Goal: Task Accomplishment & Management: Use online tool/utility

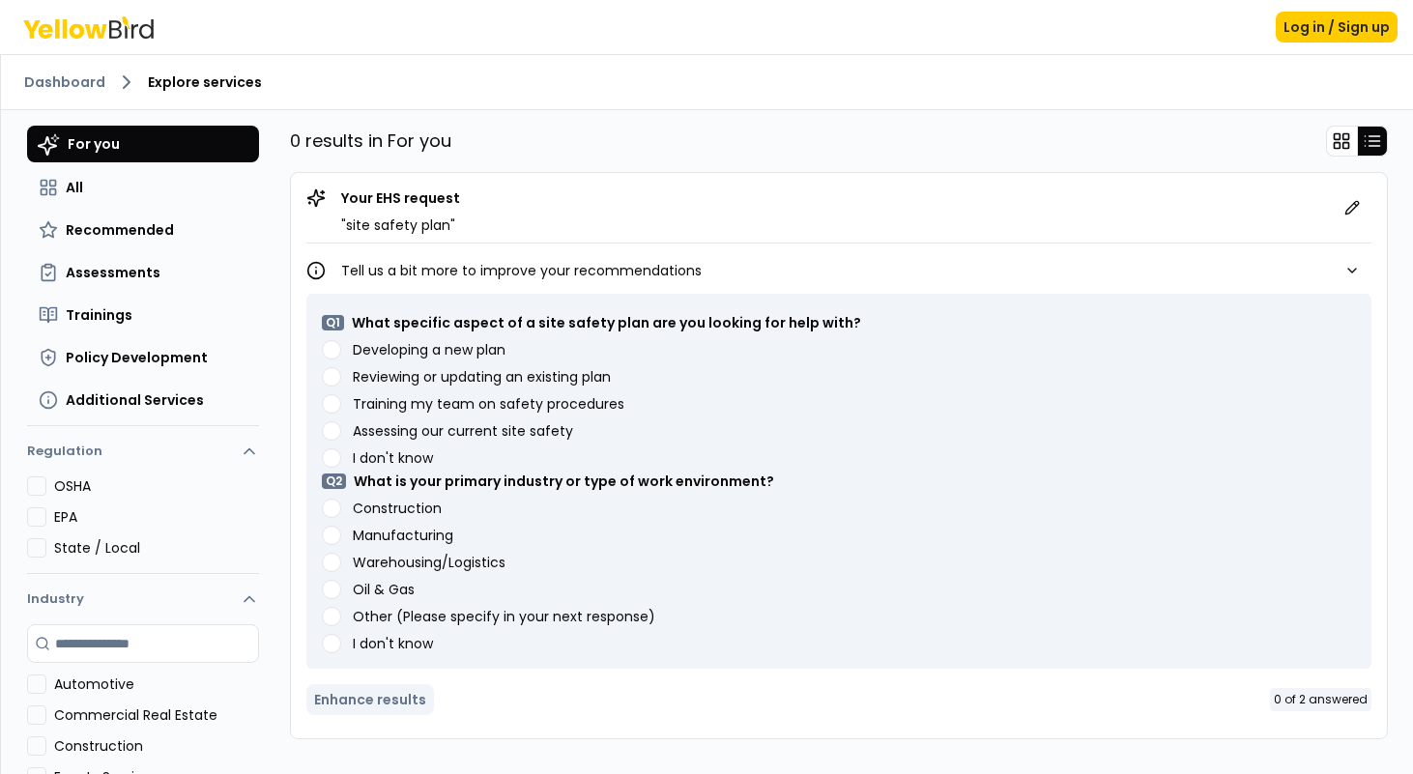
click at [330, 347] on plan "Developing a new plan" at bounding box center [331, 349] width 19 height 19
click at [332, 508] on button "Construction" at bounding box center [331, 508] width 19 height 19
click at [377, 698] on button "Enhance results" at bounding box center [370, 699] width 128 height 31
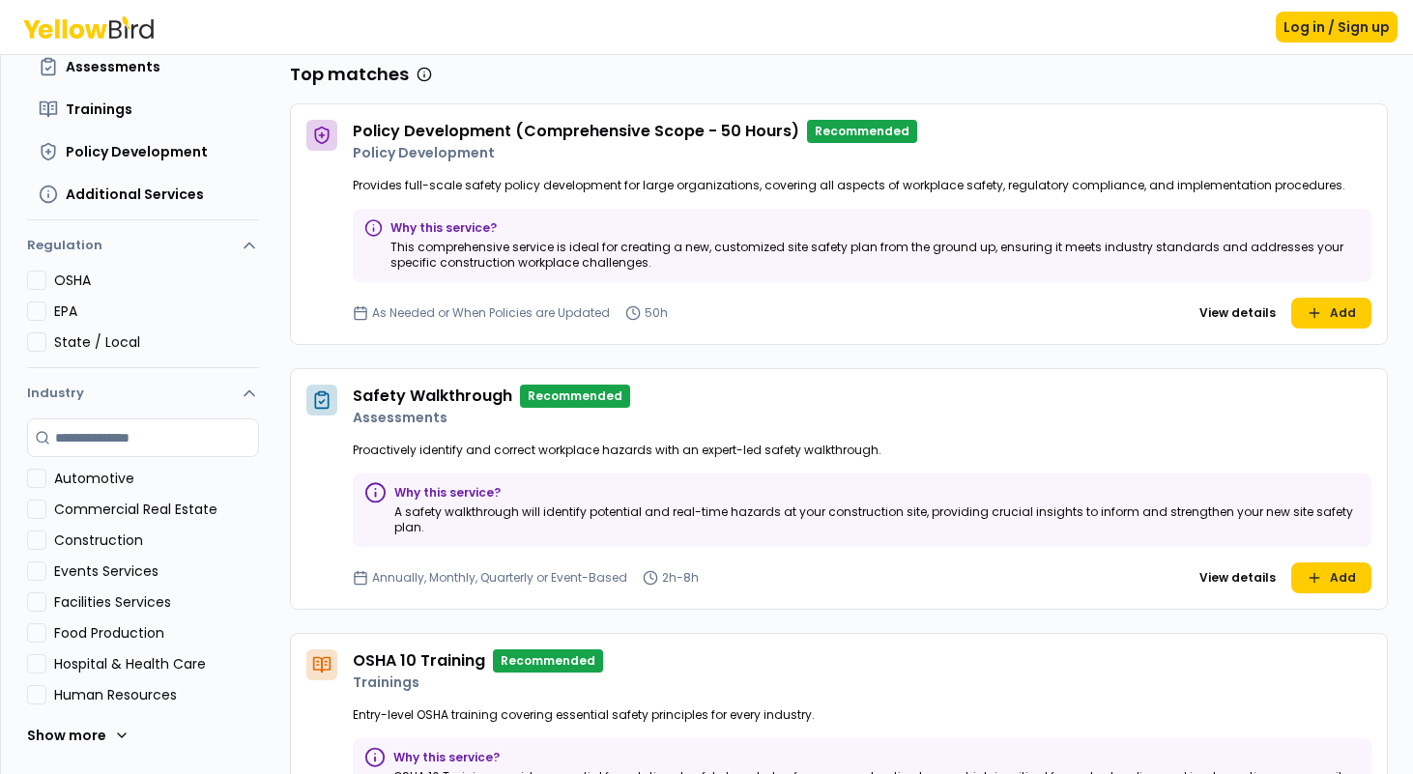
scroll to position [141, 0]
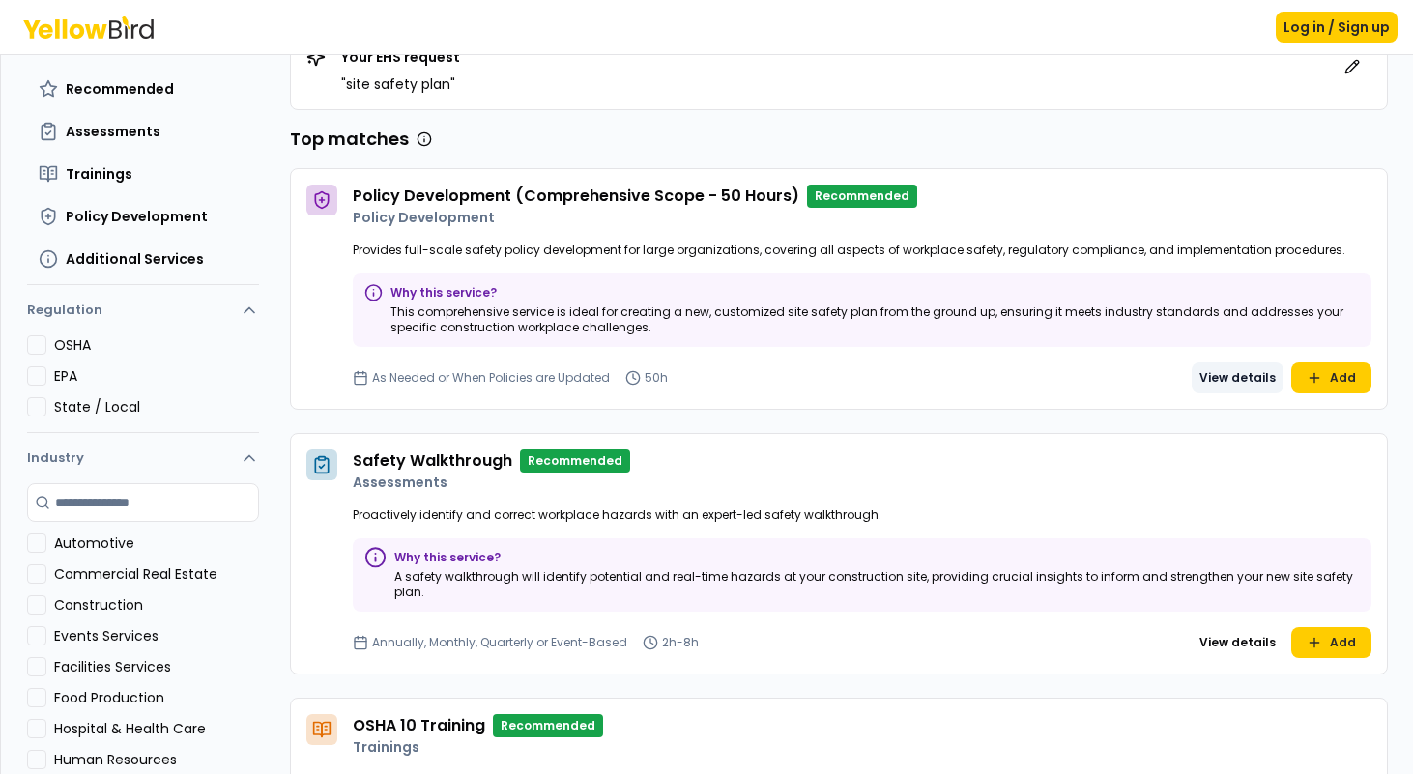
click at [1236, 377] on button "View details" at bounding box center [1238, 377] width 92 height 31
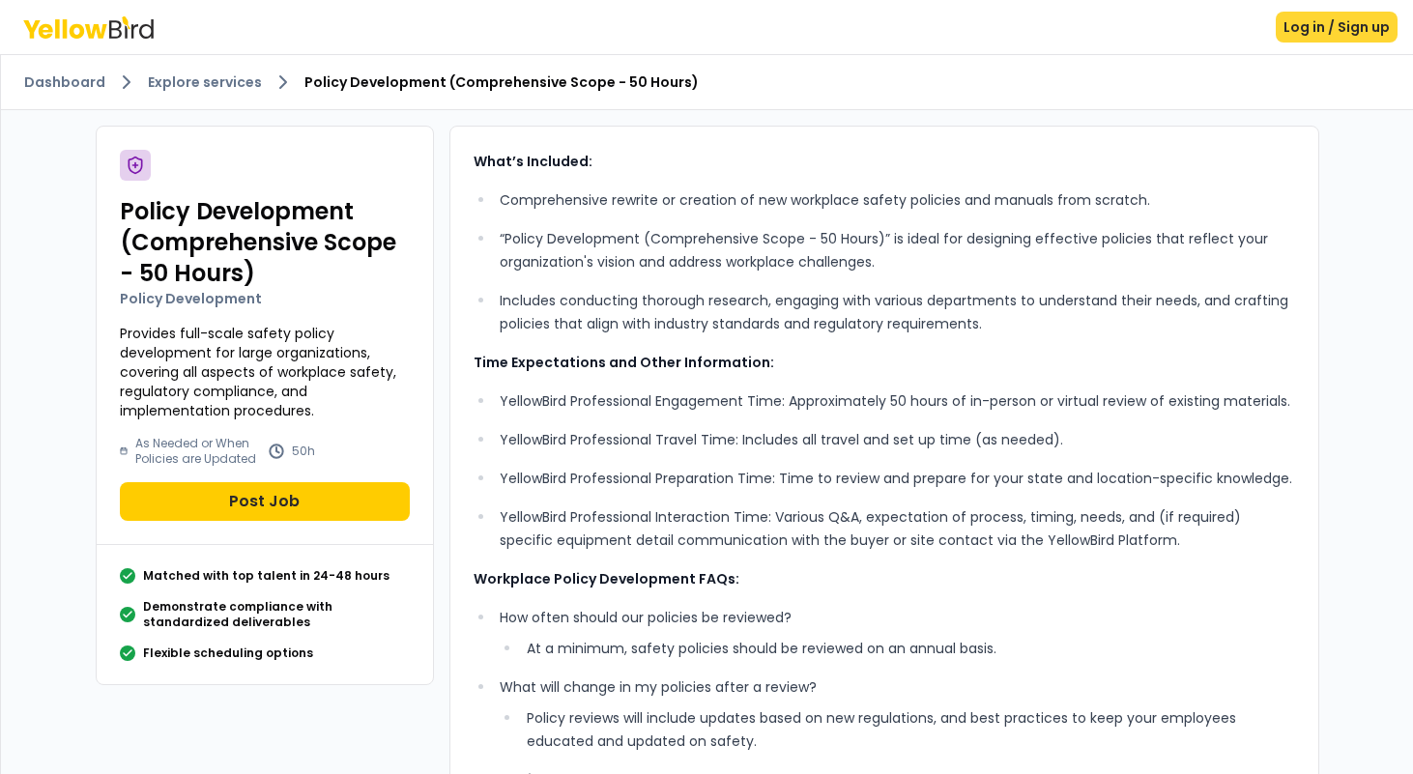
click at [1310, 23] on button "Log in / Sign up" at bounding box center [1337, 27] width 122 height 31
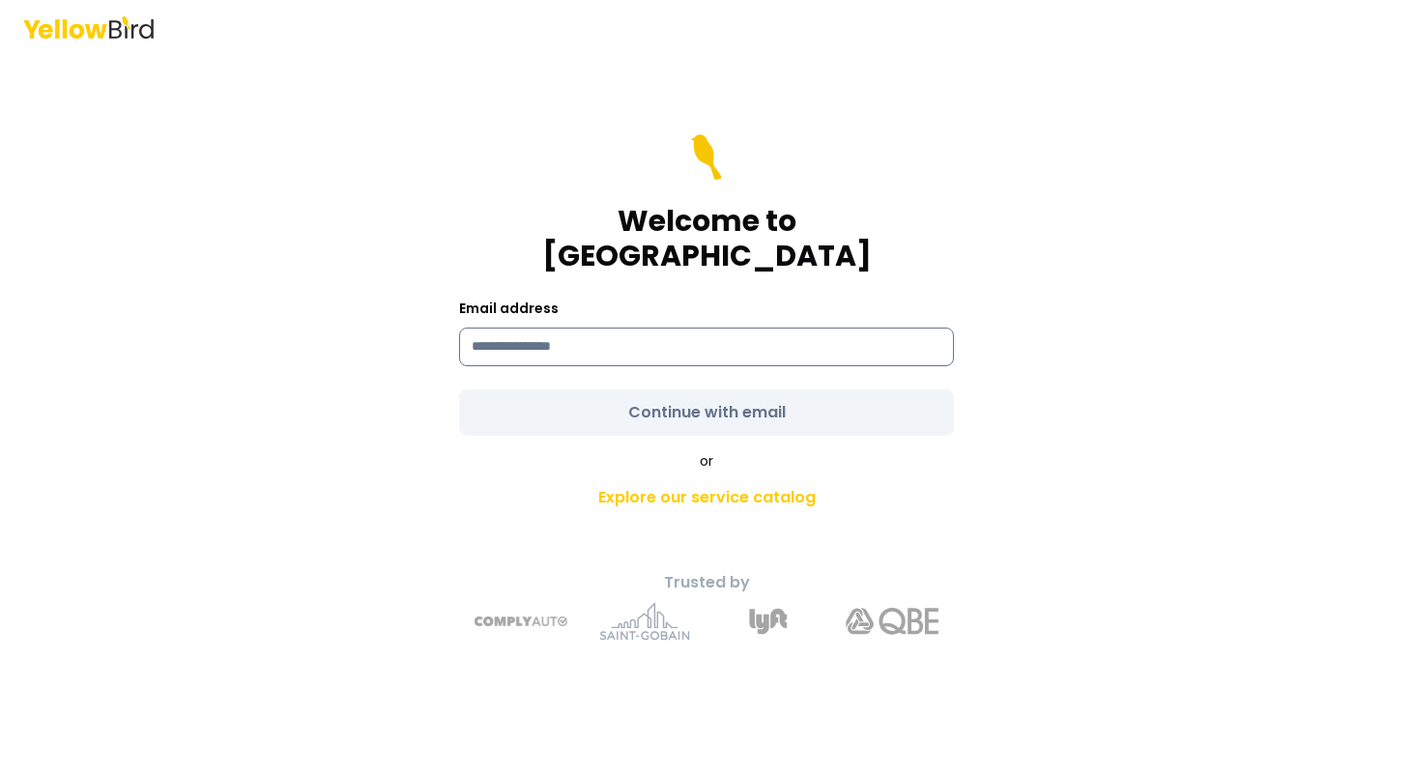
click at [646, 333] on input at bounding box center [706, 347] width 495 height 39
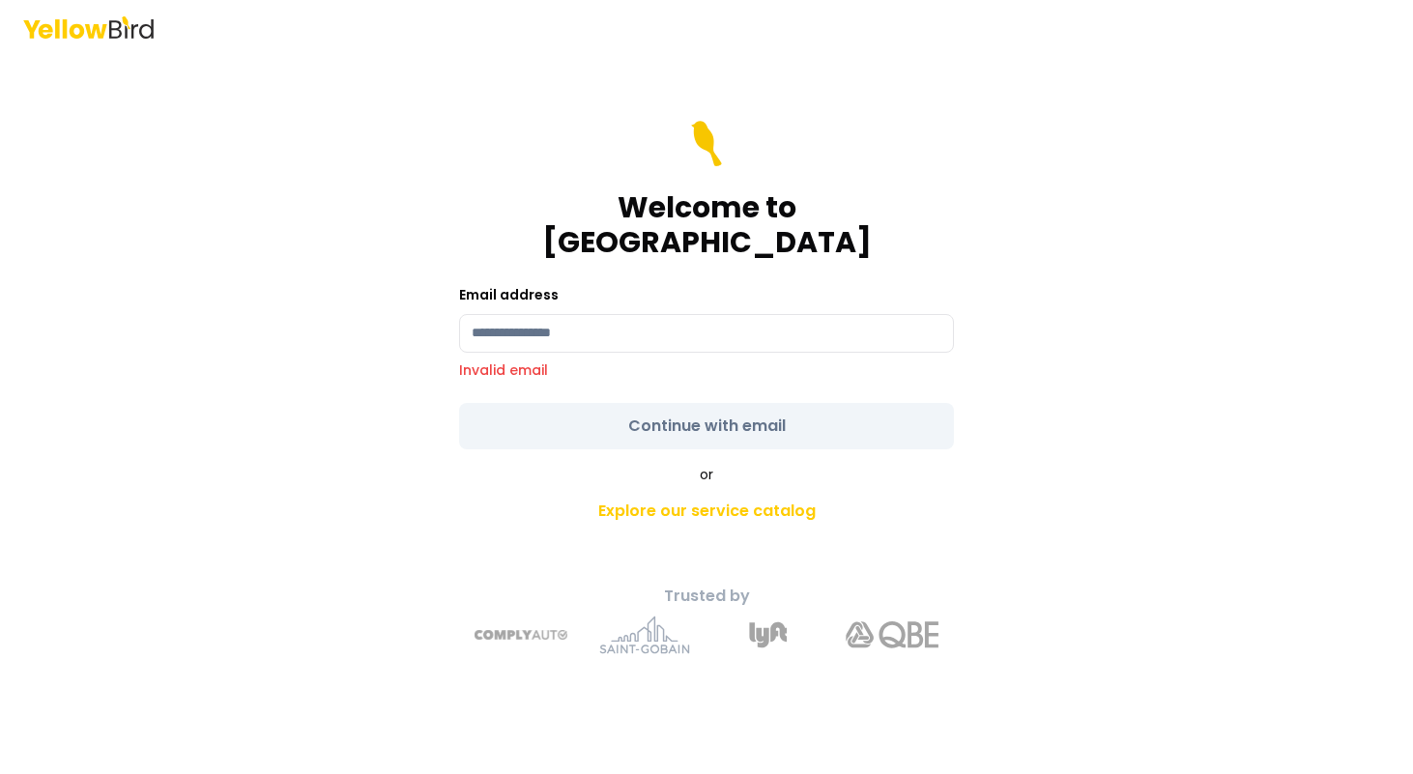
type input "**********"
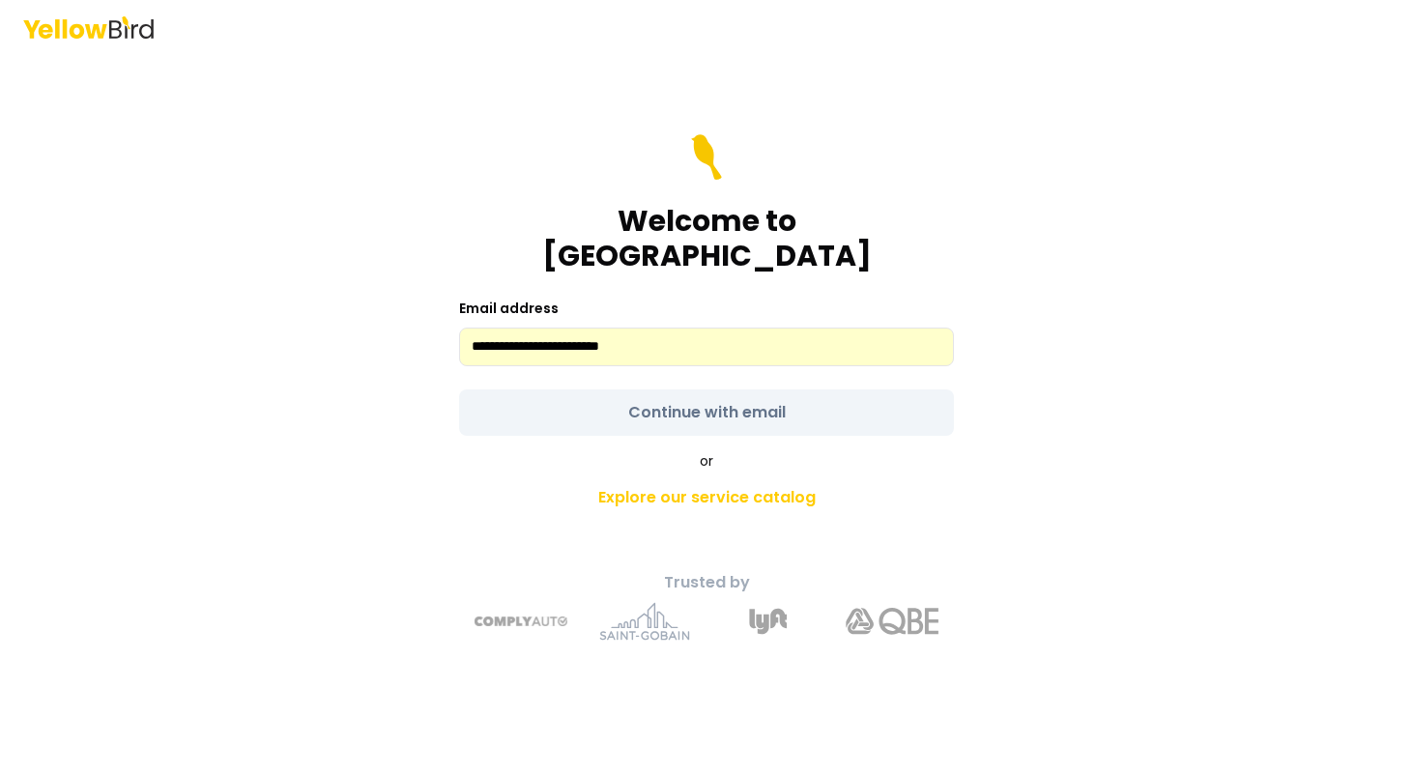
click at [643, 451] on div "or Explore our service catalog" at bounding box center [706, 484] width 680 height 66
click at [708, 331] on input "**********" at bounding box center [706, 347] width 495 height 39
click at [339, 356] on main "**********" at bounding box center [706, 414] width 742 height 720
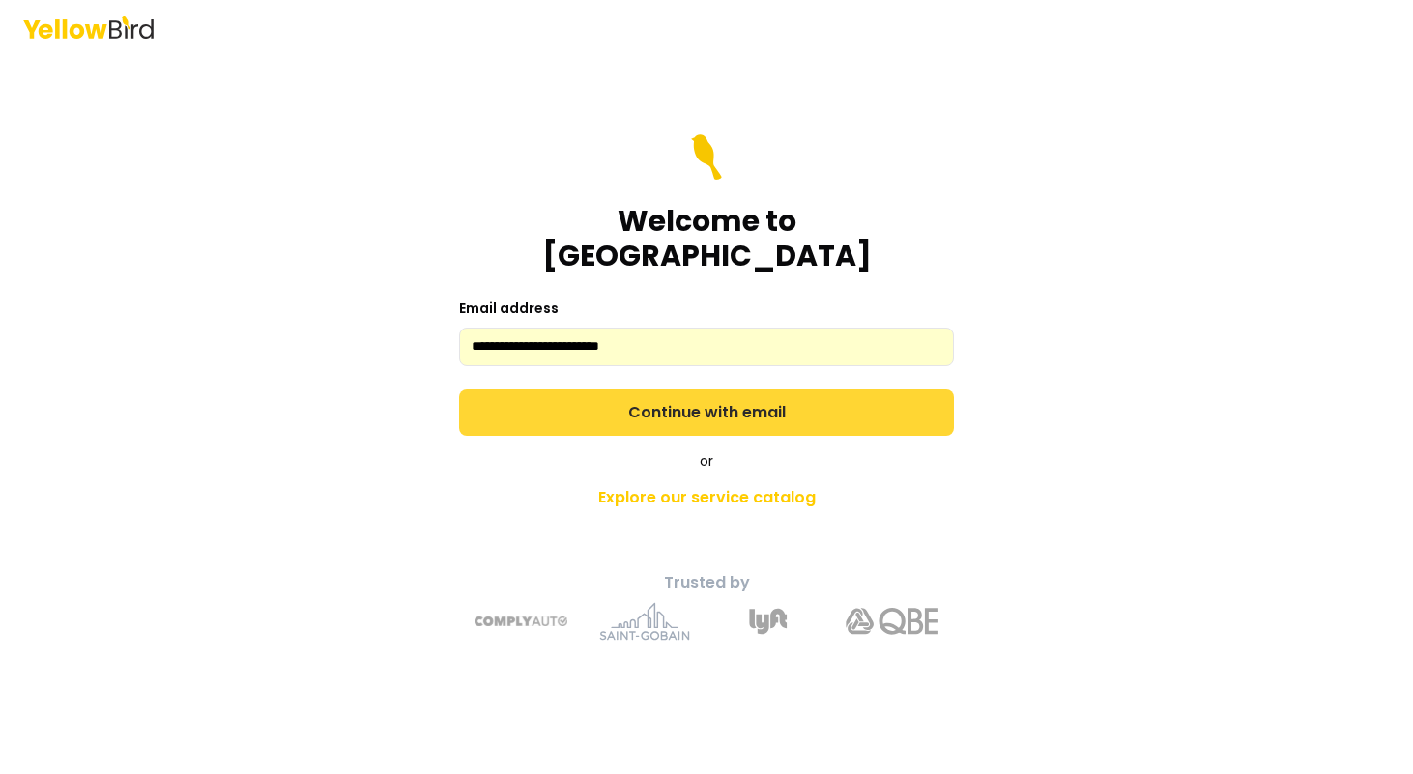
click at [673, 390] on button "Continue with email" at bounding box center [706, 412] width 495 height 46
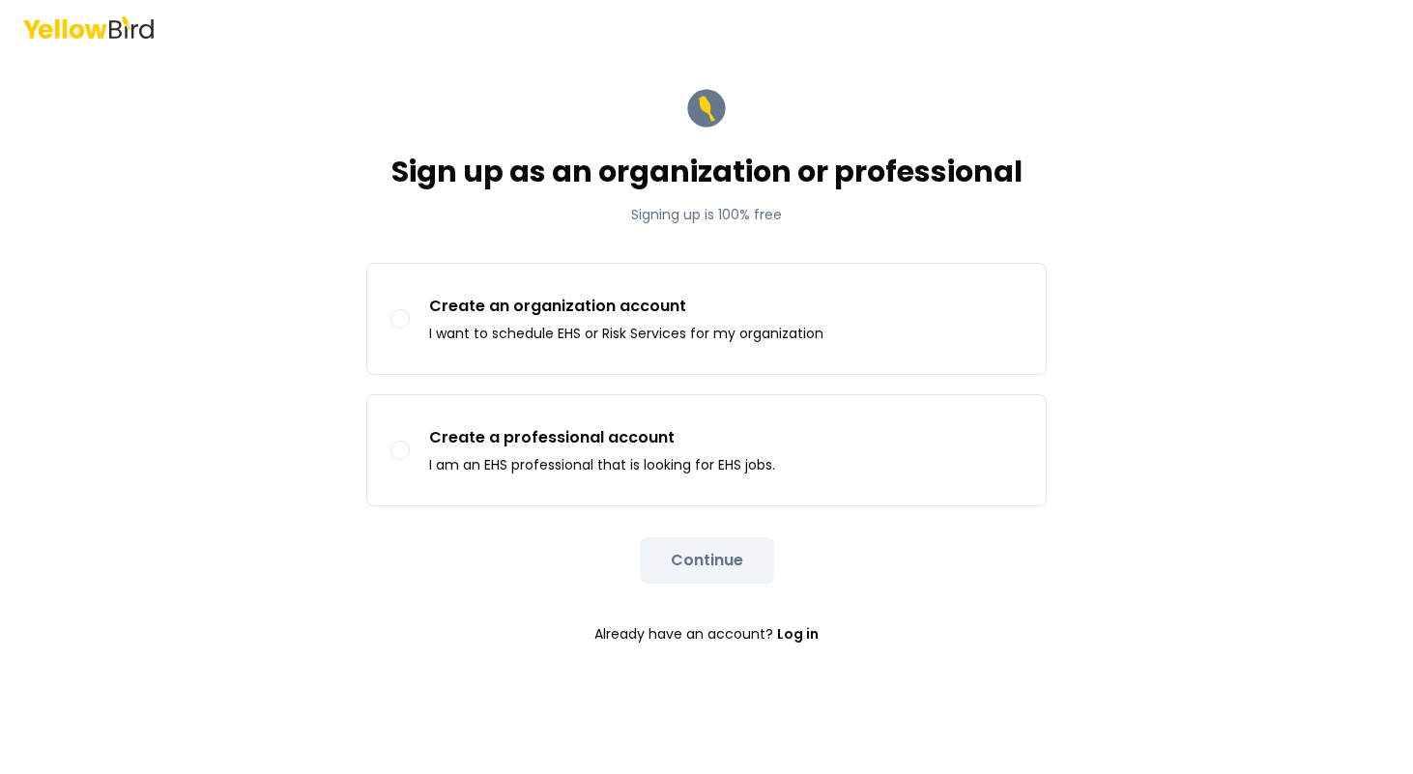
click at [81, 29] on icon at bounding box center [77, 30] width 14 height 14
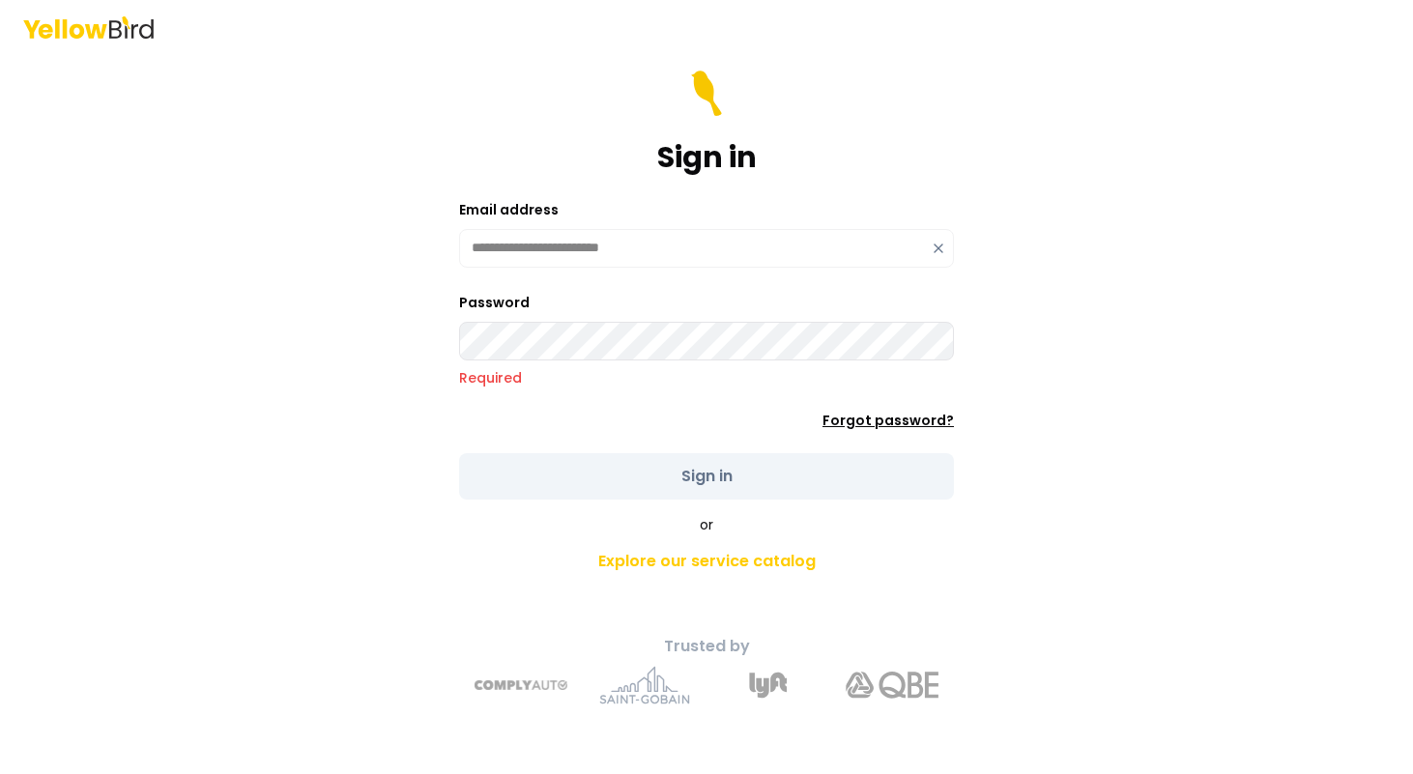
click at [904, 402] on div "Password Required Forgot password?" at bounding box center [706, 360] width 495 height 139
click at [903, 416] on link "Forgot password?" at bounding box center [887, 420] width 131 height 19
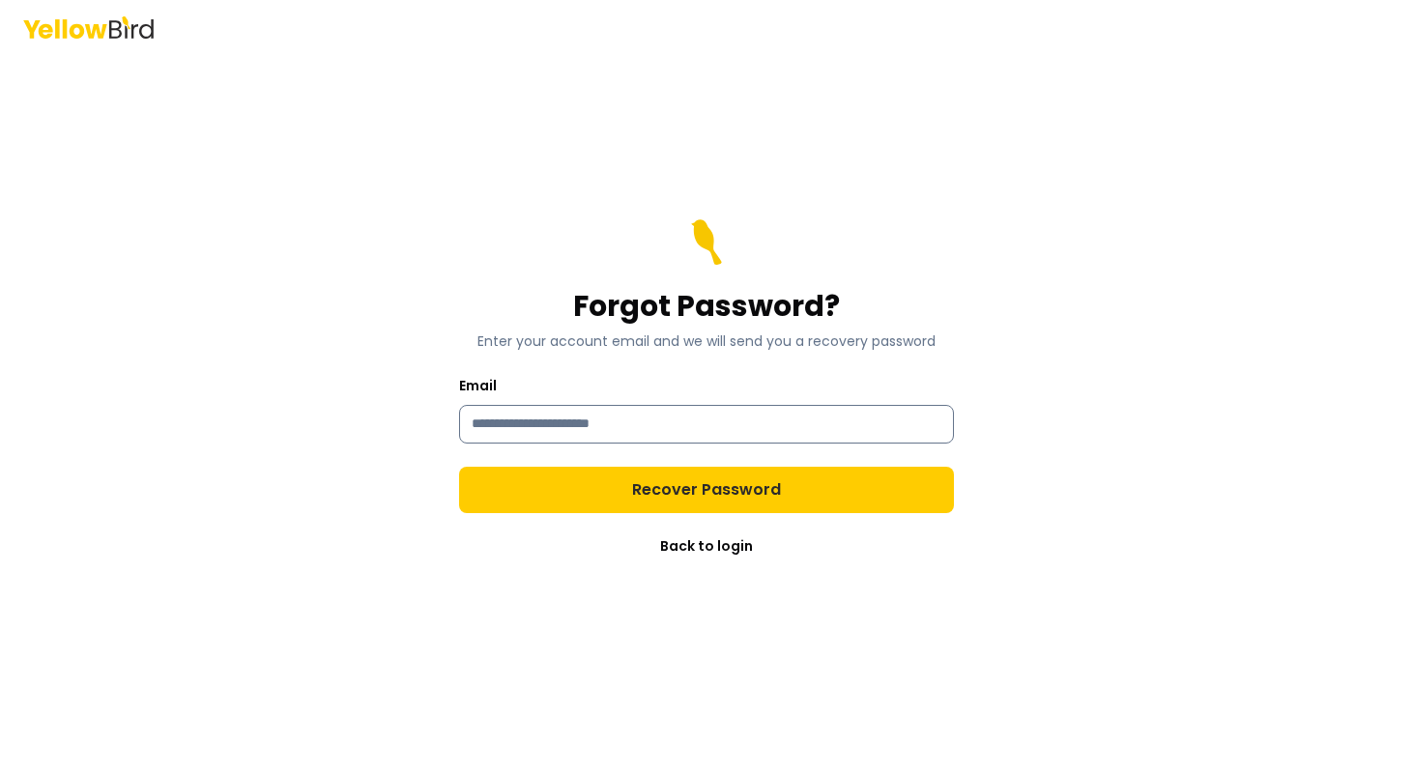
click at [903, 415] on input "Email" at bounding box center [706, 424] width 495 height 39
type input "**********"
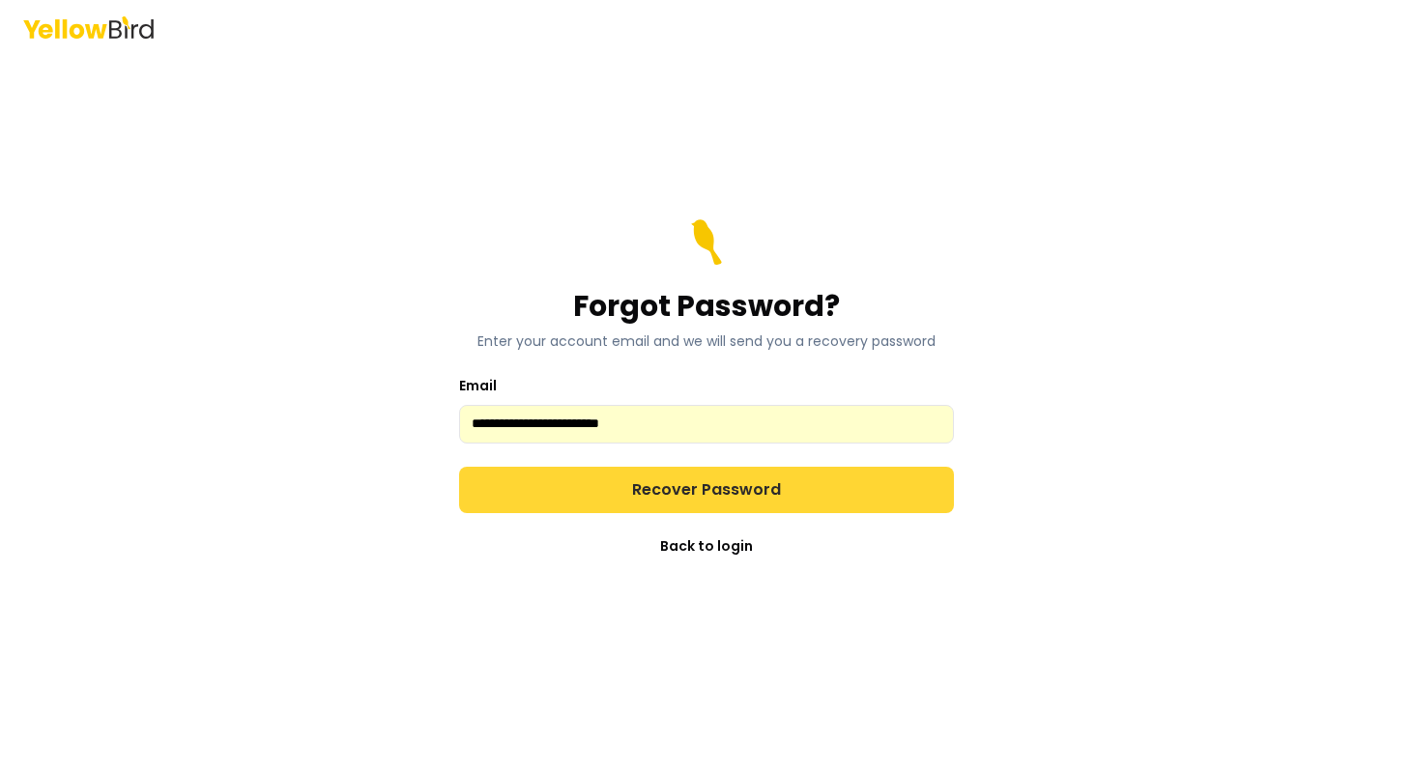
click at [675, 500] on button "Recover Password" at bounding box center [706, 490] width 495 height 46
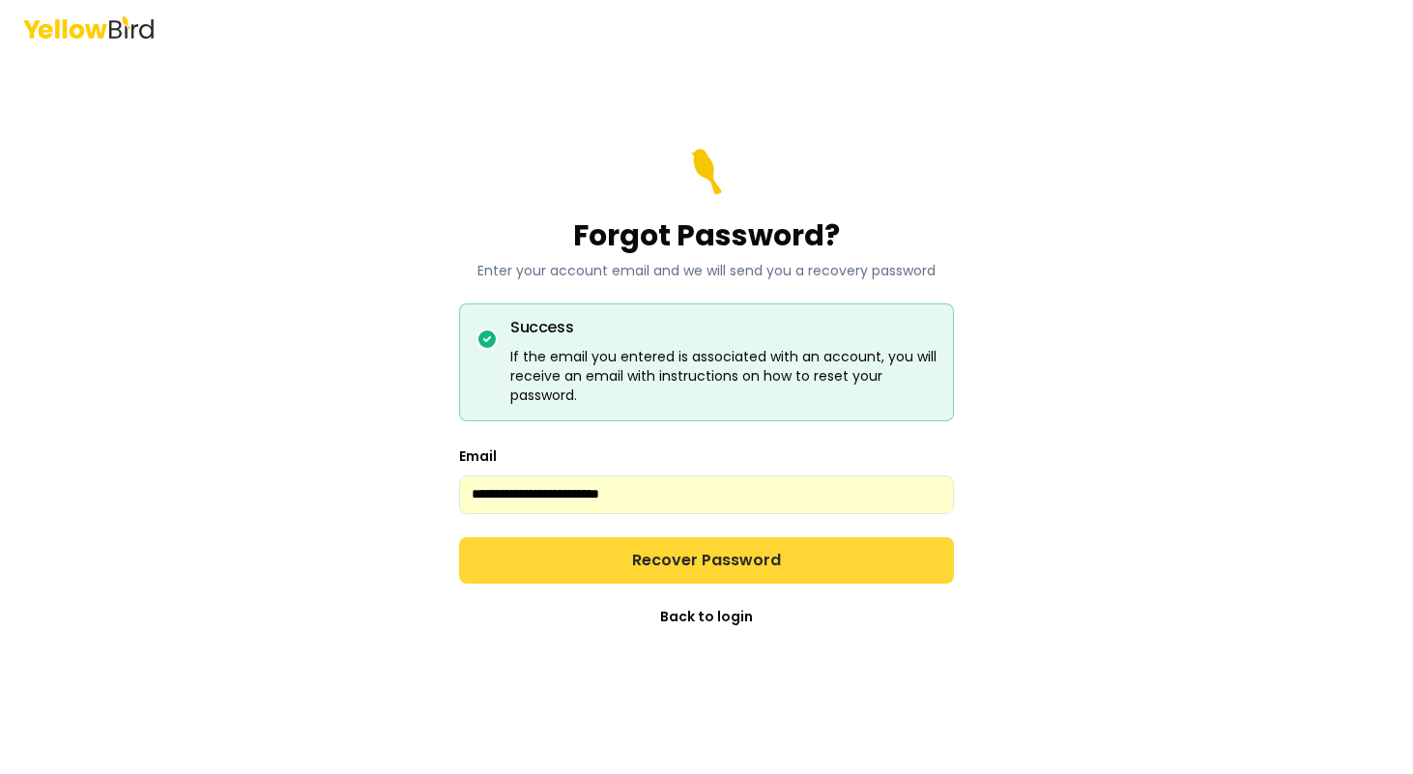
click at [560, 562] on button "Recover Password" at bounding box center [706, 560] width 495 height 46
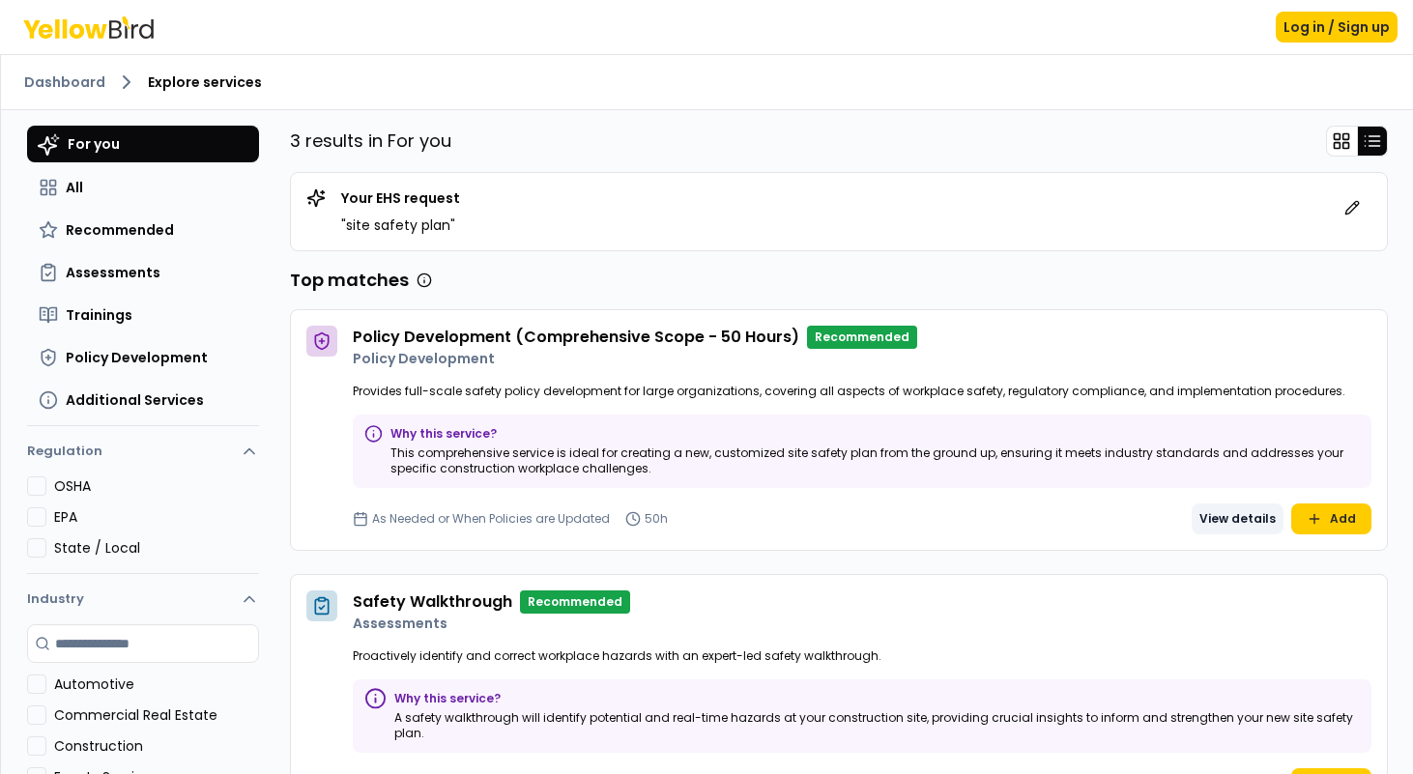
click at [1234, 515] on button "View details" at bounding box center [1238, 518] width 92 height 31
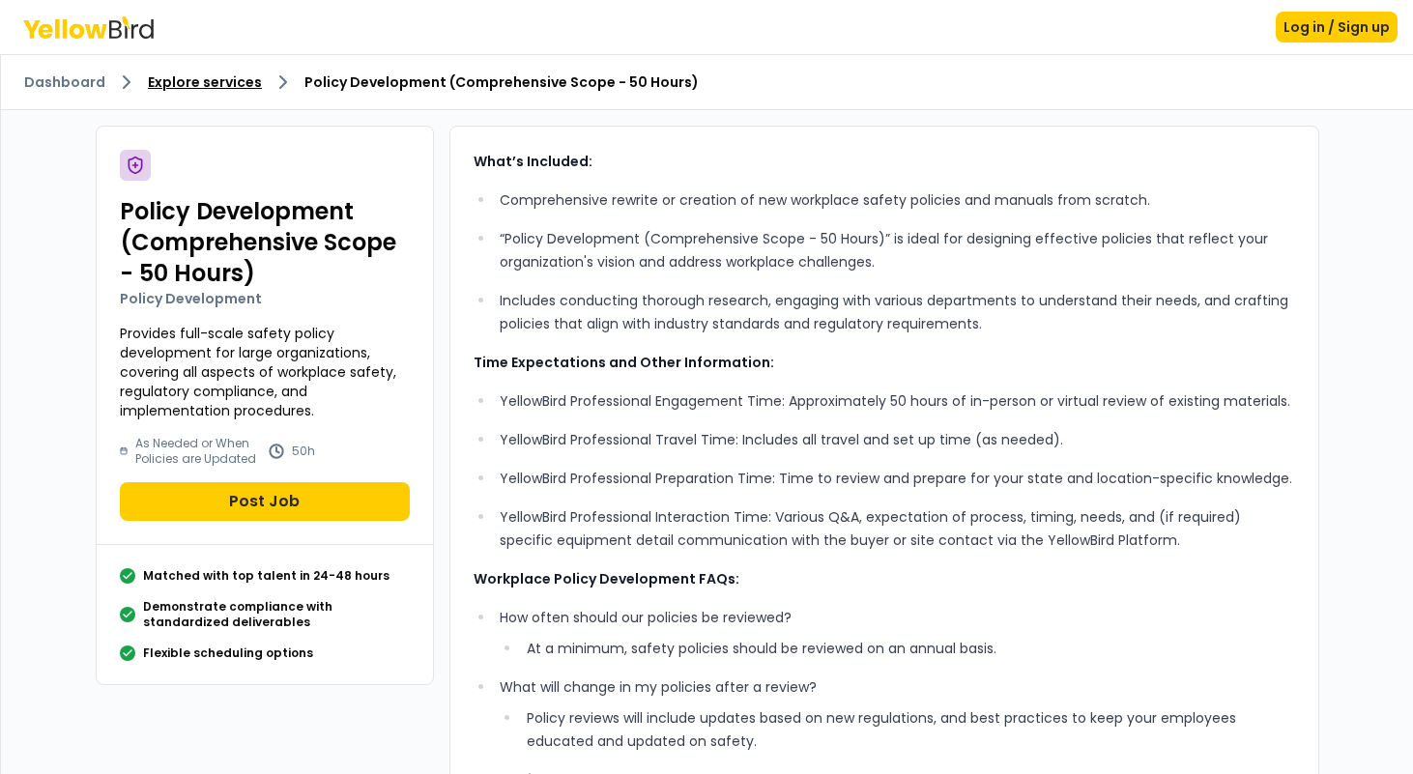
click at [233, 87] on link "Explore services" at bounding box center [205, 81] width 114 height 19
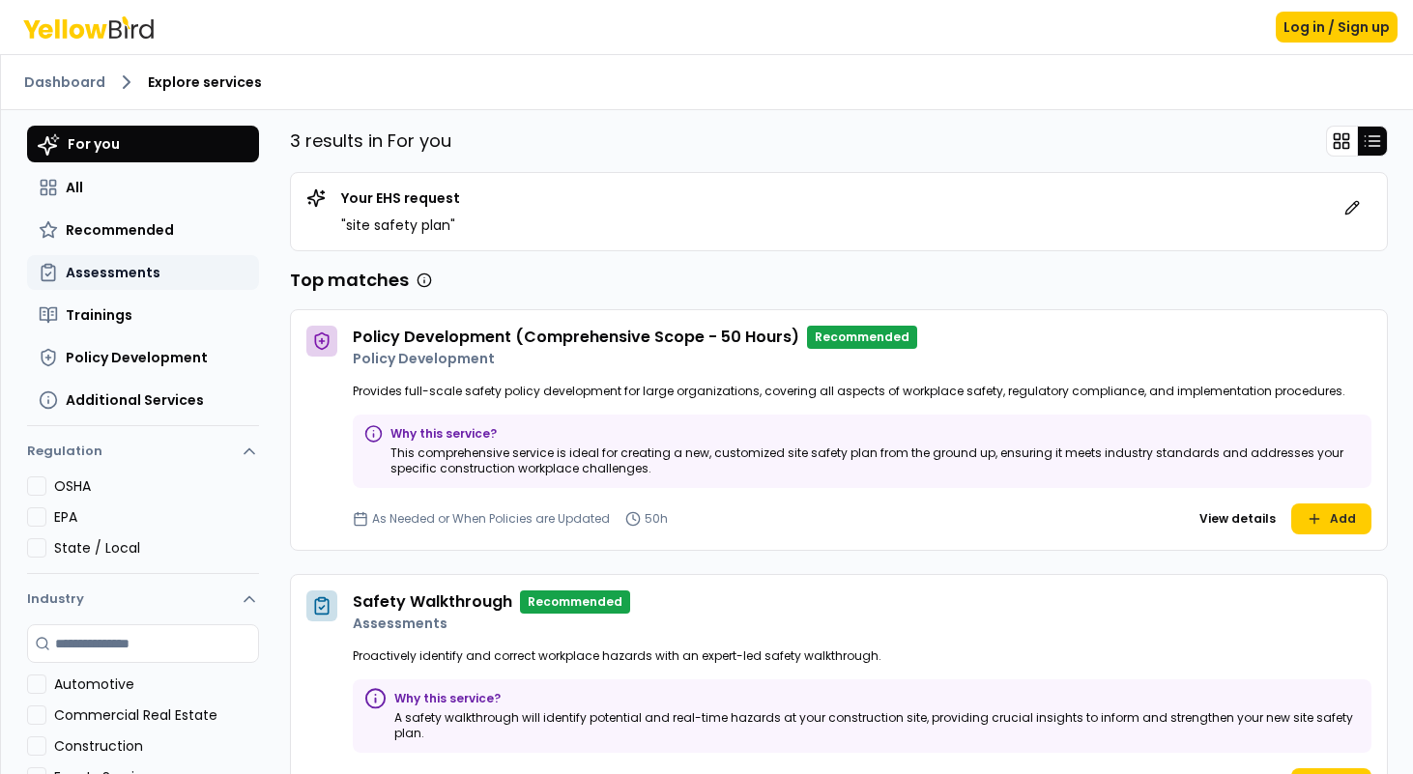
click at [126, 268] on span "Assessments" at bounding box center [113, 272] width 95 height 19
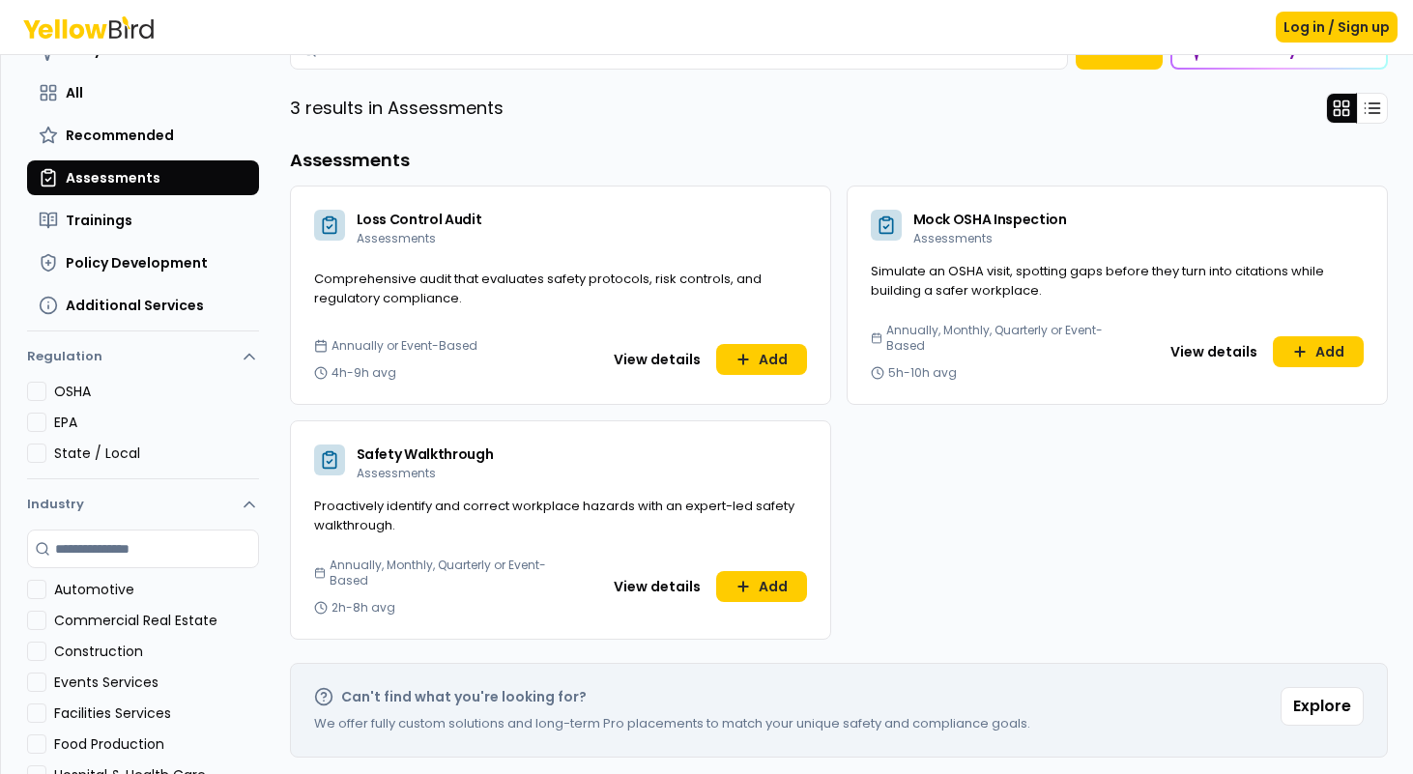
scroll to position [90, 0]
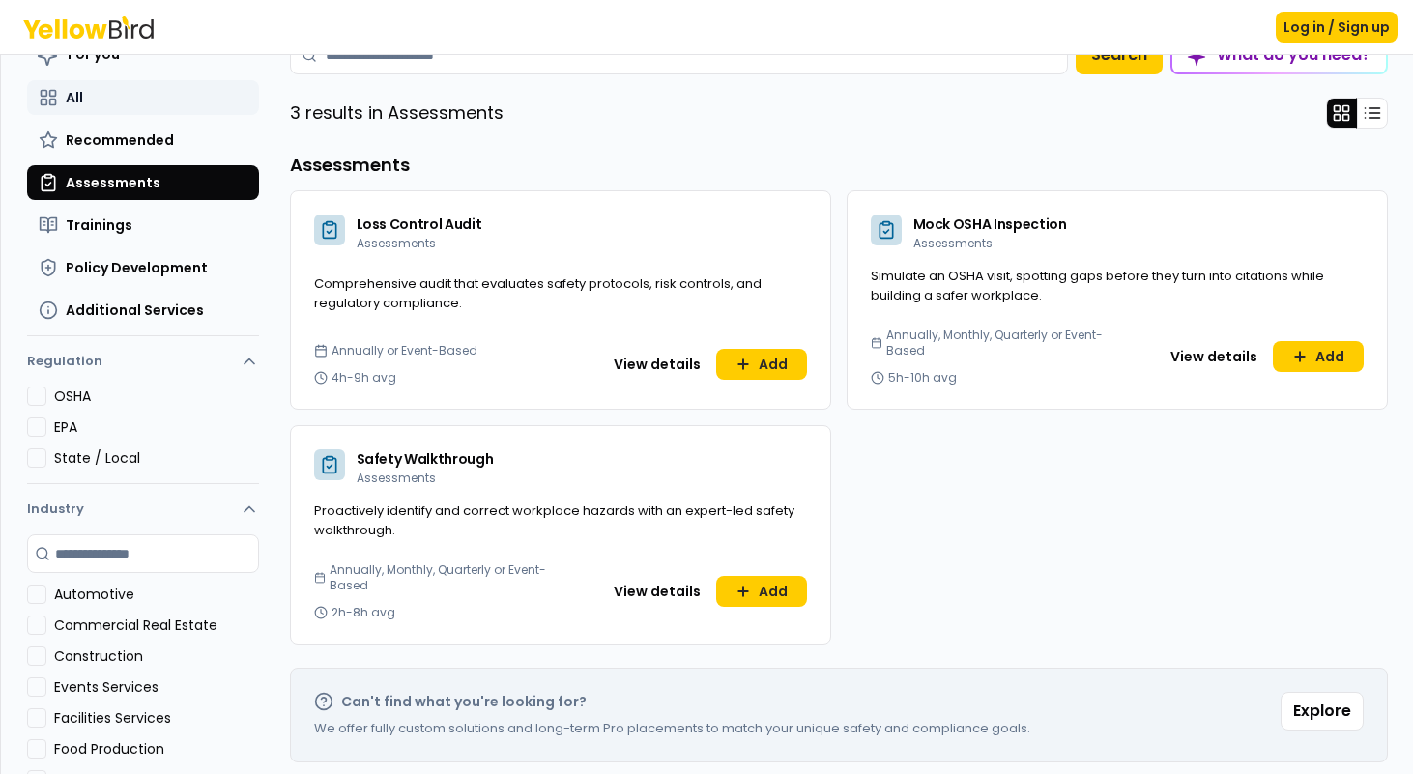
click at [89, 103] on button "All" at bounding box center [143, 97] width 232 height 35
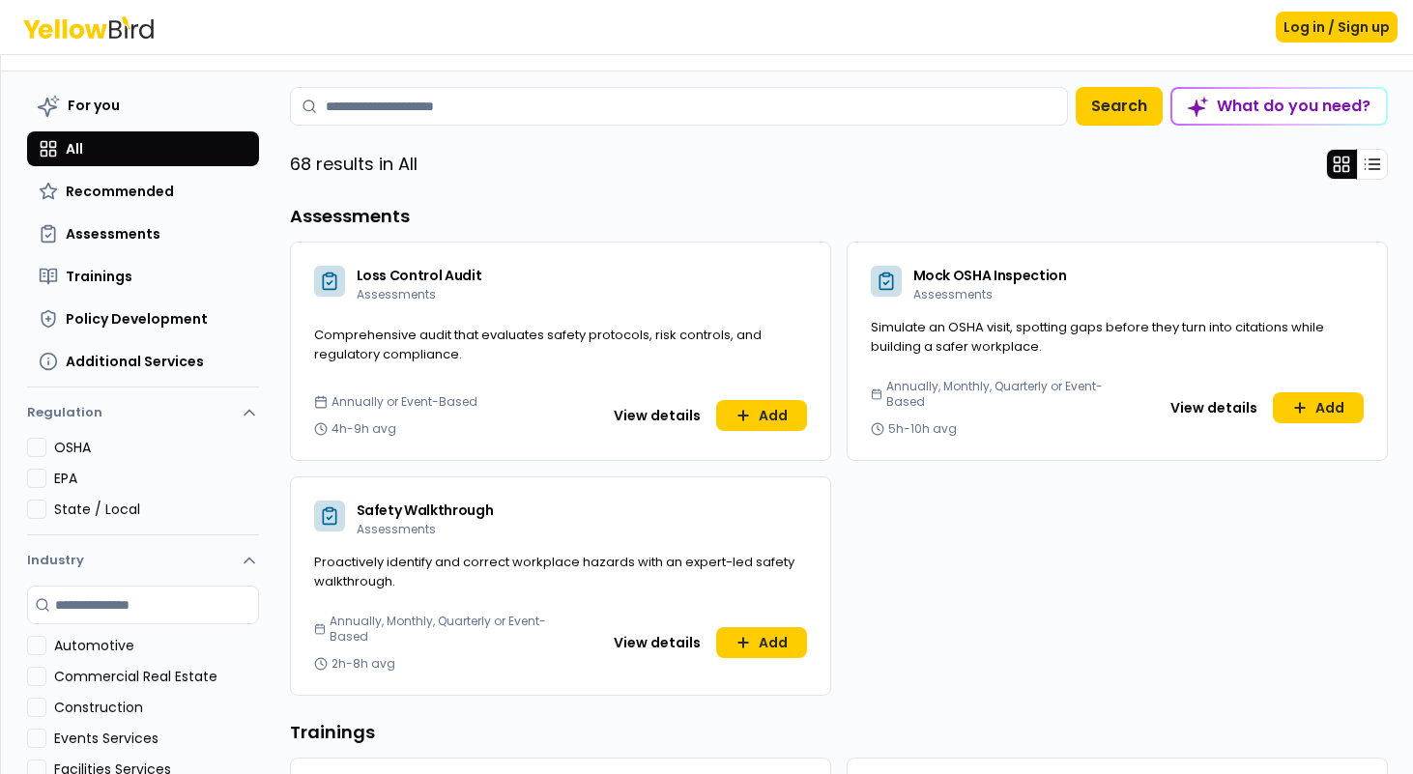
scroll to position [0, 0]
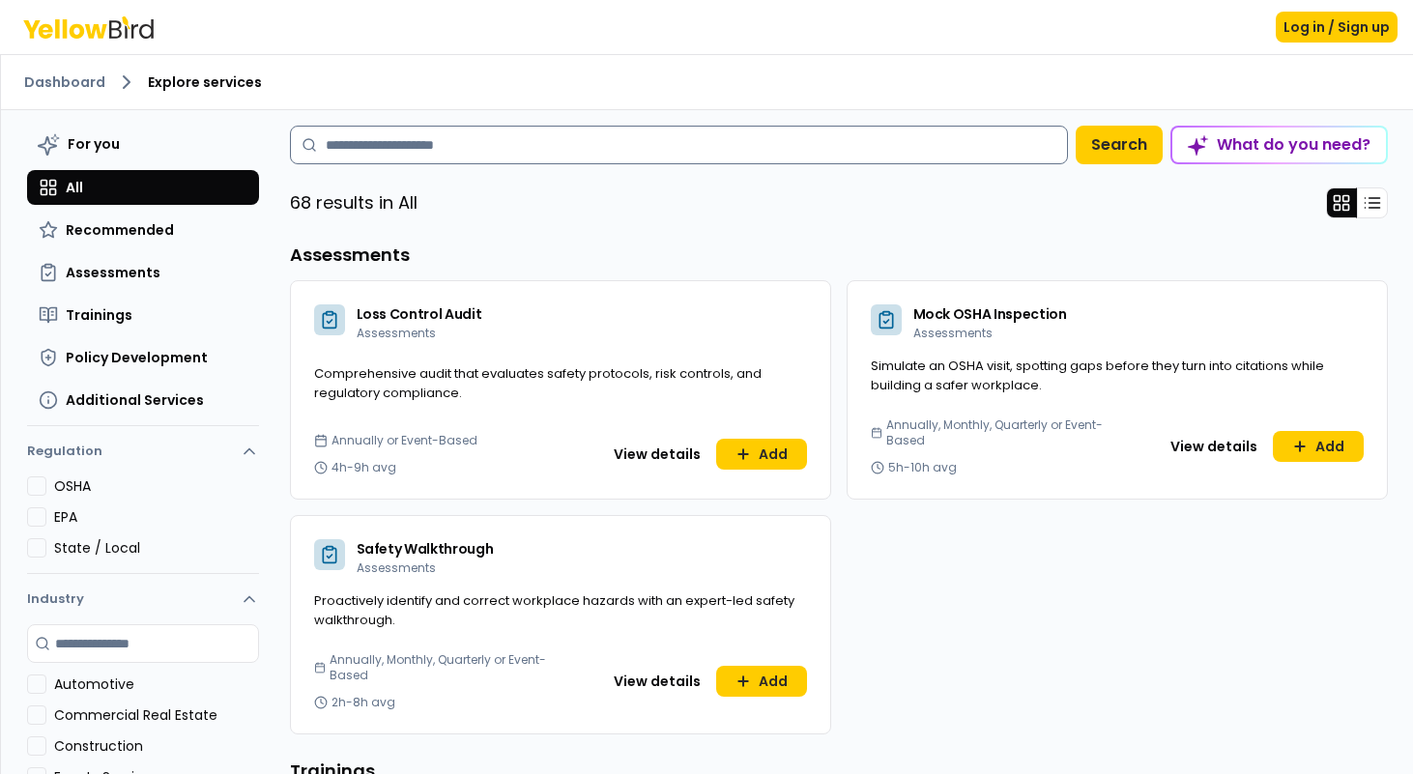
click at [445, 149] on input at bounding box center [679, 145] width 778 height 39
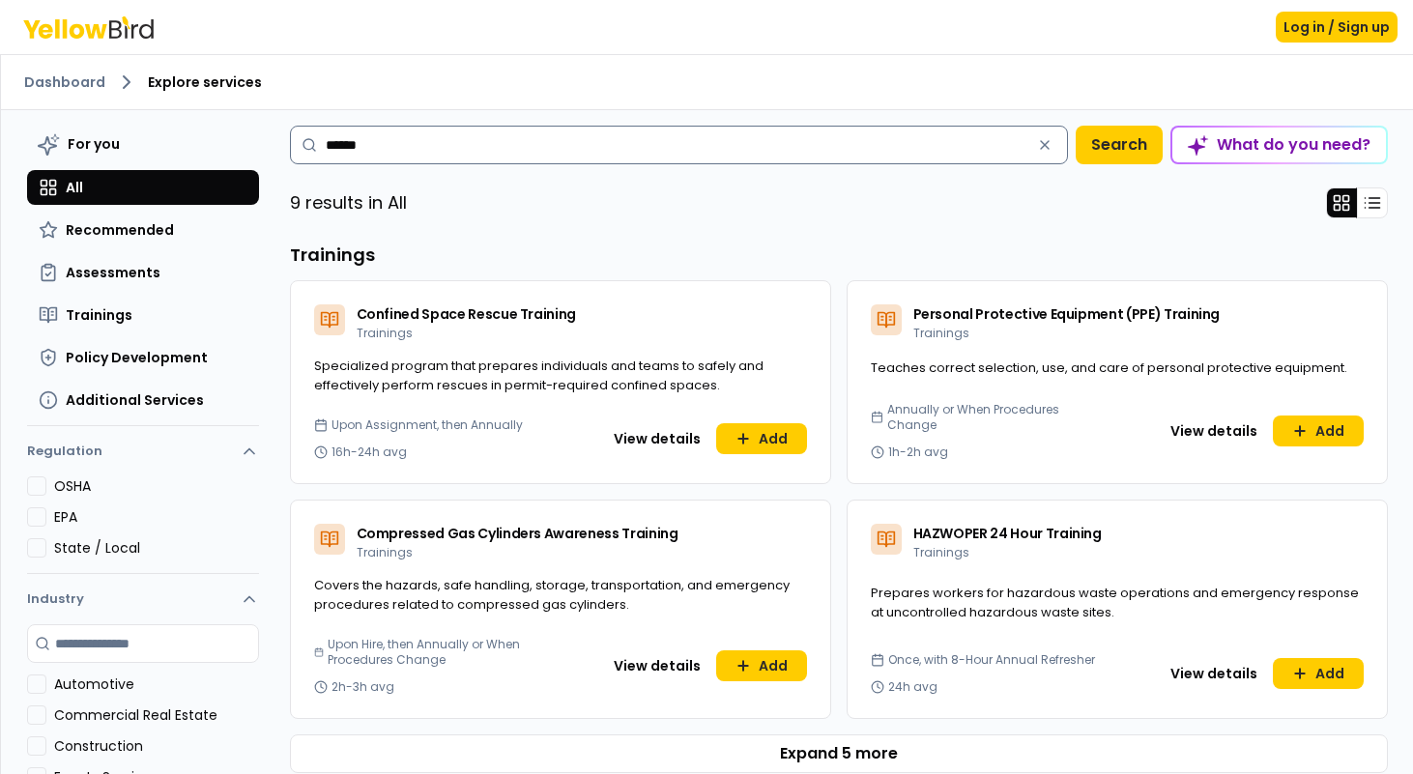
type input "******"
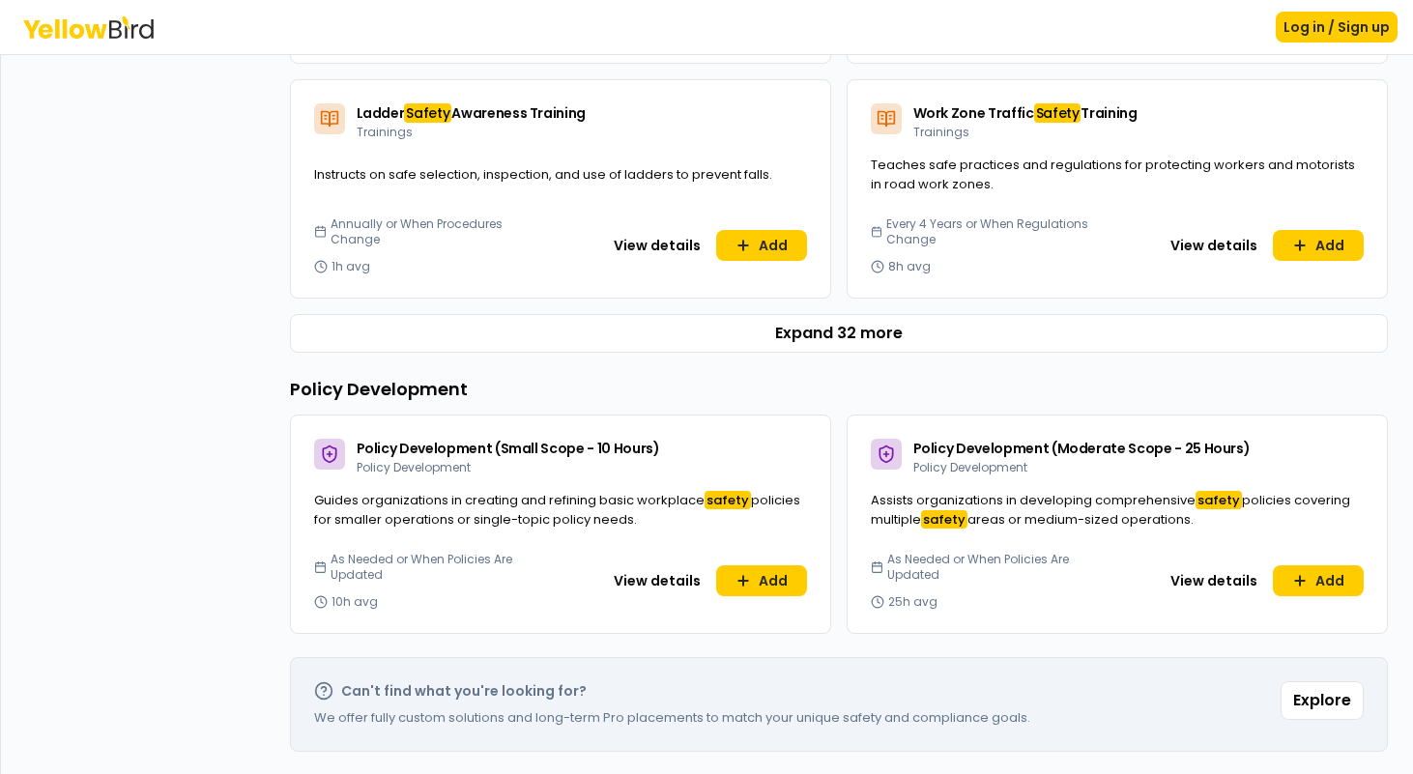
scroll to position [949, 0]
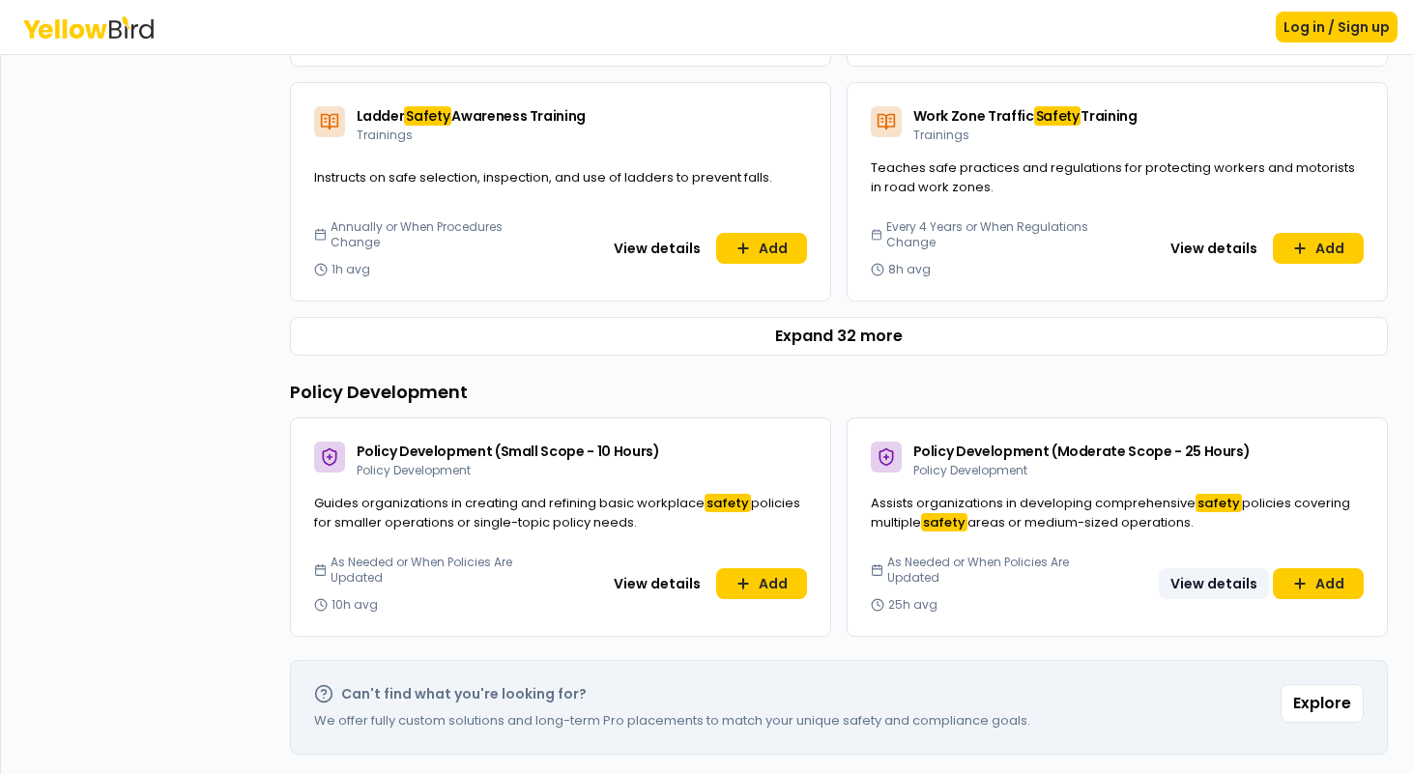
click at [1201, 584] on button "View details" at bounding box center [1214, 583] width 110 height 31
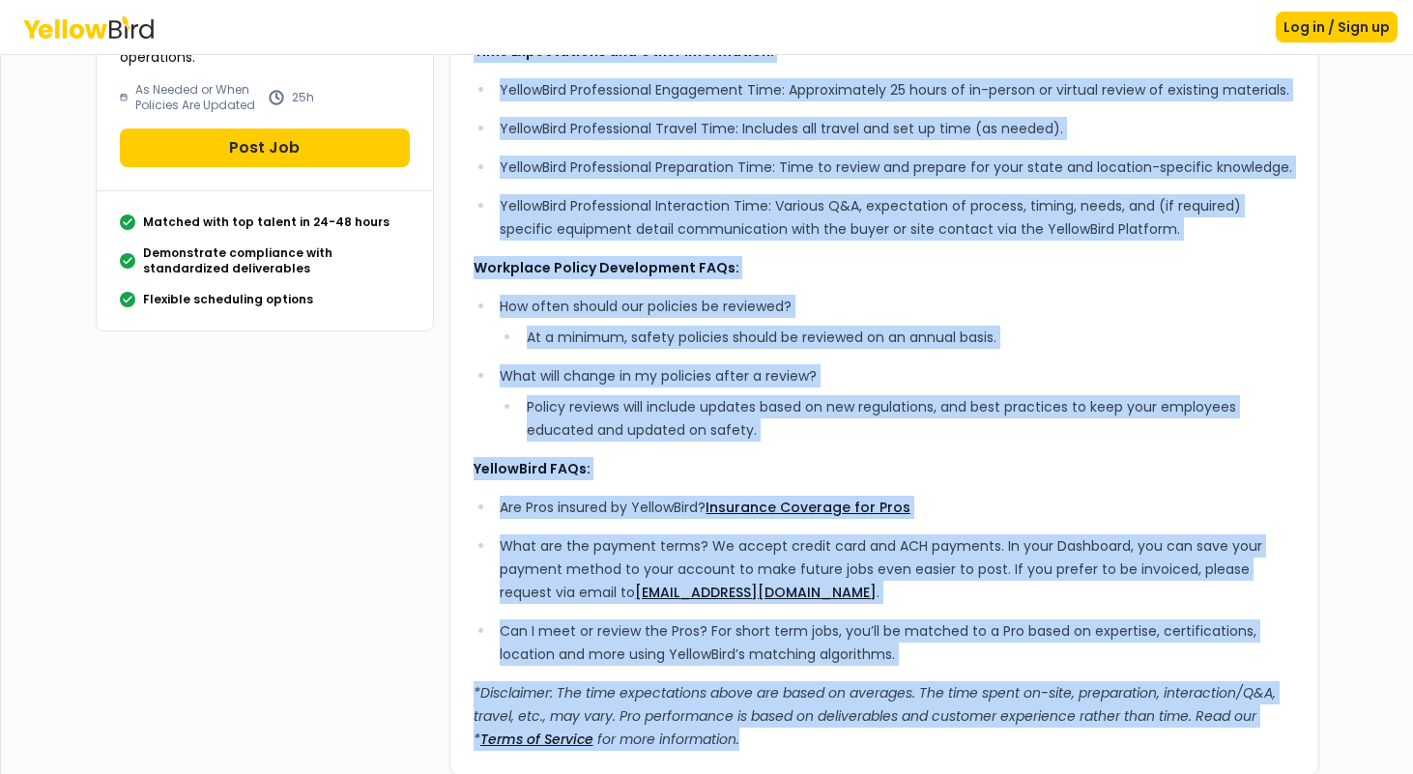
scroll to position [351, 0]
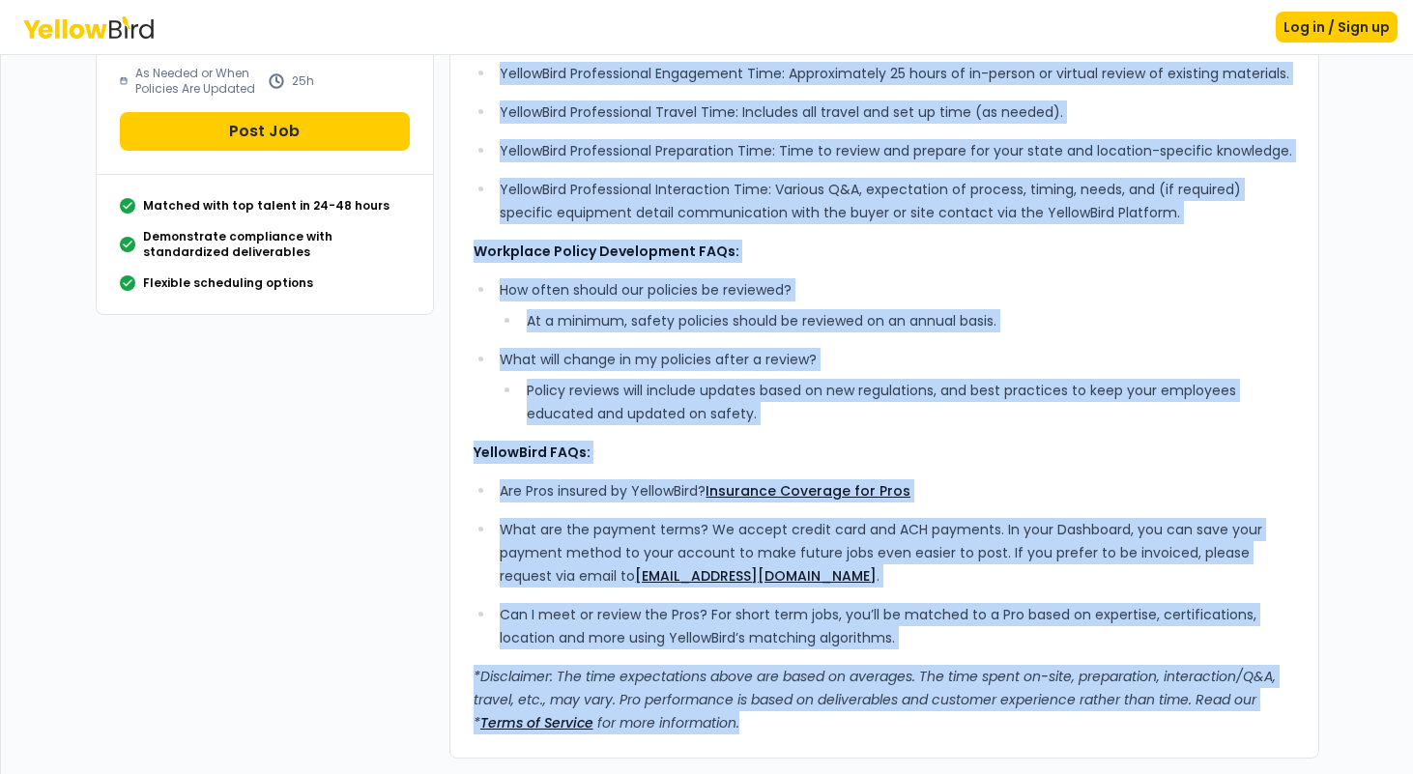
drag, startPoint x: 477, startPoint y: 92, endPoint x: 881, endPoint y: 777, distance: 795.4
click at [881, 773] on html "Log in / Sign up Dashboard Explore services Policy Development (Moderate Scope …" at bounding box center [706, 387] width 1413 height 774
copy div "Lore’i Dolorsit: Ametc ad elitsedd eiu temporin utlabor et dolorema aliquaeni a…"
